Goal: Task Accomplishment & Management: Use online tool/utility

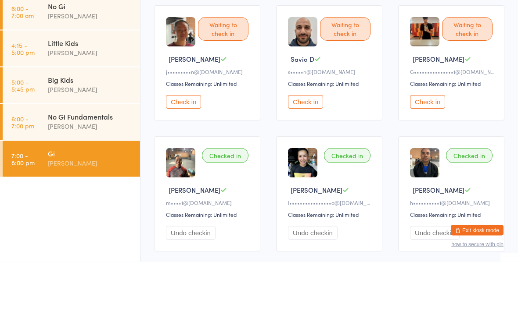
type input "U"
type input "M"
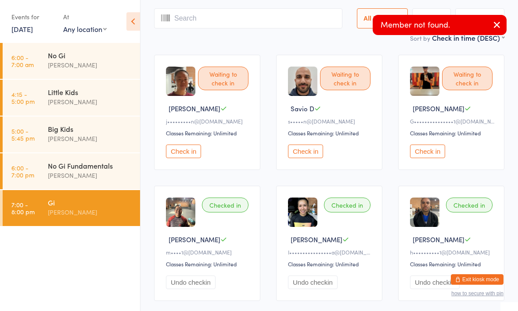
type input "U"
click at [492, 28] on icon "button" at bounding box center [496, 24] width 11 height 11
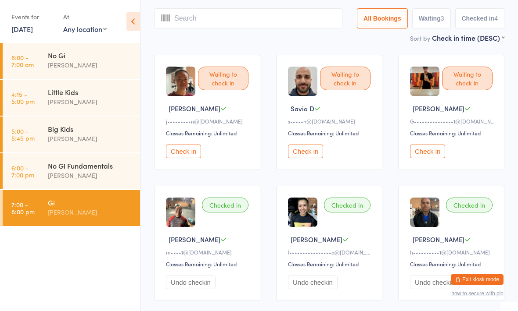
click at [258, 29] on input "search" at bounding box center [248, 18] width 188 height 20
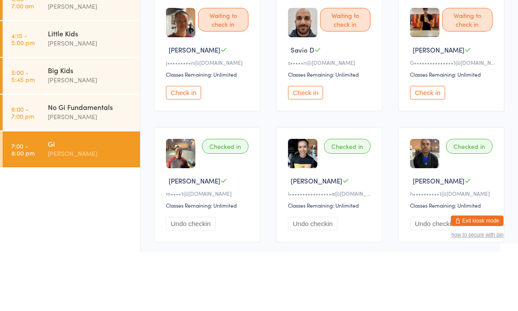
type input "U"
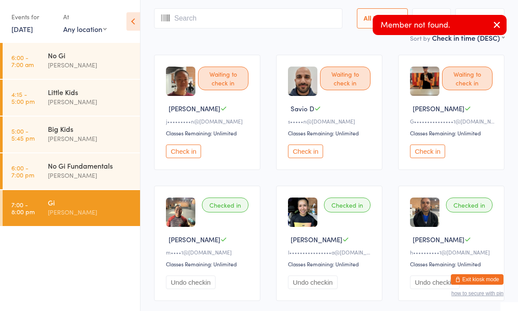
type input "M"
click at [498, 17] on button "button" at bounding box center [496, 25] width 19 height 20
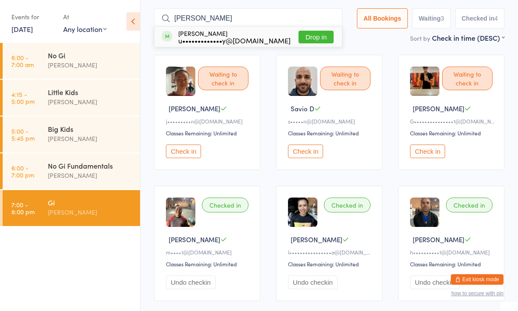
click at [251, 29] on input "[PERSON_NAME]" at bounding box center [248, 18] width 188 height 20
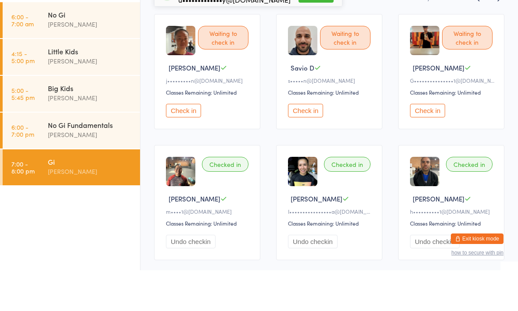
click at [308, 82] on img at bounding box center [302, 81] width 29 height 29
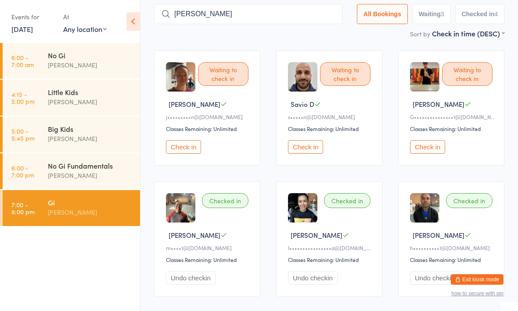
click at [294, 14] on input "[PERSON_NAME]" at bounding box center [248, 14] width 188 height 20
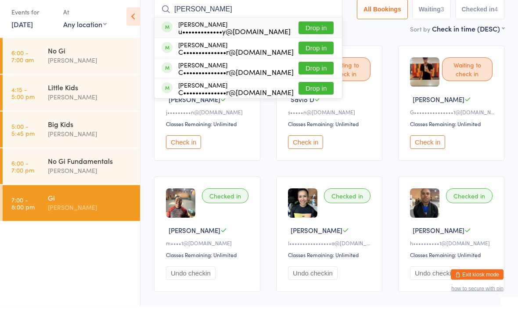
type input "[PERSON_NAME]"
click at [315, 28] on button "Drop in" at bounding box center [315, 33] width 35 height 13
